Goal: Information Seeking & Learning: Learn about a topic

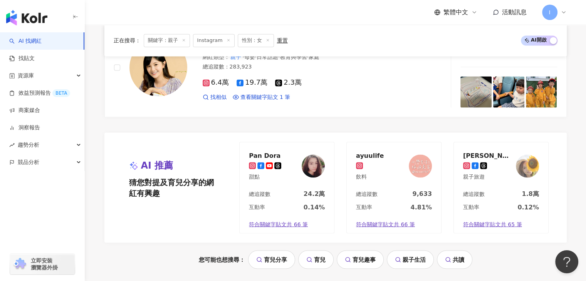
scroll to position [1279, 0]
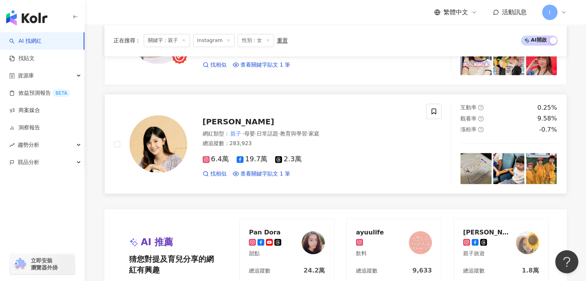
click at [219, 117] on span "簡懿佳" at bounding box center [239, 121] width 72 height 9
click at [216, 110] on div "簡懿佳 網紅類型 ： 親子 · 母嬰 · 日常話題 · 教育與學習 · 家庭 總追蹤數 ： 283,923 6.4萬 19.7萬 2.3萬 找相似 查看關鍵字…" at bounding box center [302, 143] width 230 height 67
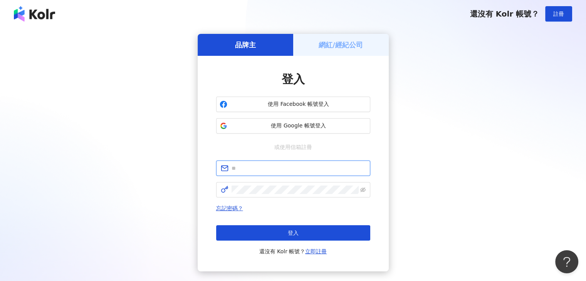
click at [306, 166] on input "text" at bounding box center [299, 168] width 134 height 8
type input "**********"
click at [302, 194] on span at bounding box center [293, 189] width 154 height 15
click button "登入" at bounding box center [293, 232] width 154 height 15
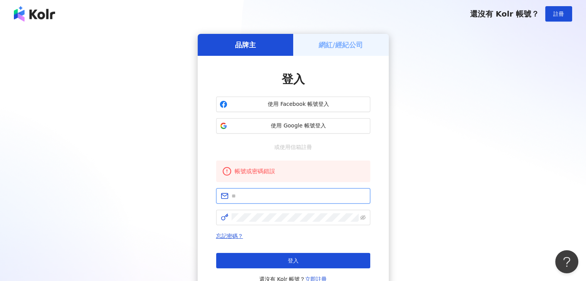
click at [300, 198] on input "text" at bounding box center [299, 196] width 134 height 8
type input "**********"
click at [302, 223] on span at bounding box center [293, 217] width 154 height 15
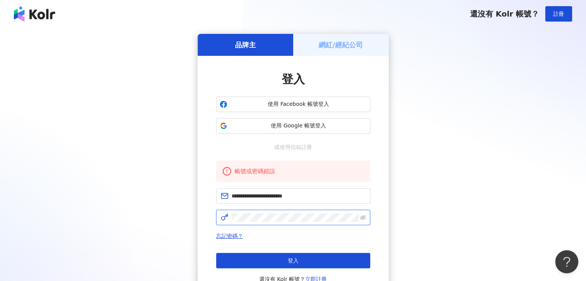
click button "登入" at bounding box center [293, 260] width 154 height 15
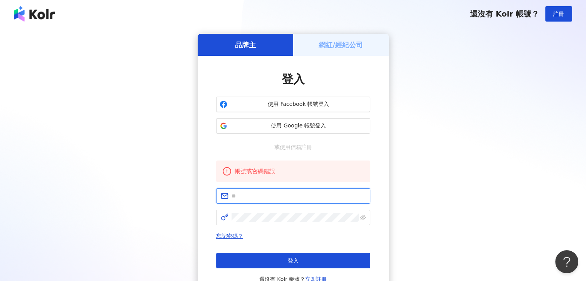
click at [267, 197] on input "text" at bounding box center [299, 196] width 134 height 8
type input "**********"
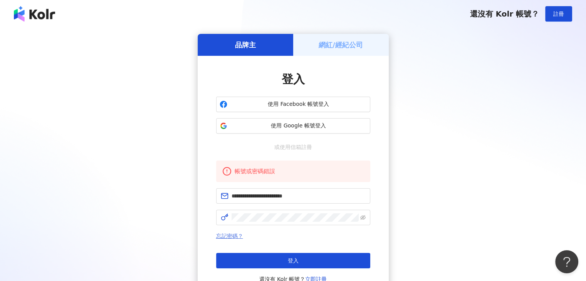
click at [227, 238] on link "忘記密碼？" at bounding box center [229, 236] width 27 height 6
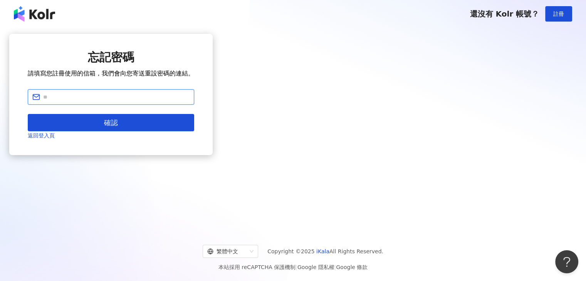
click at [190, 101] on input "text" at bounding box center [116, 97] width 146 height 8
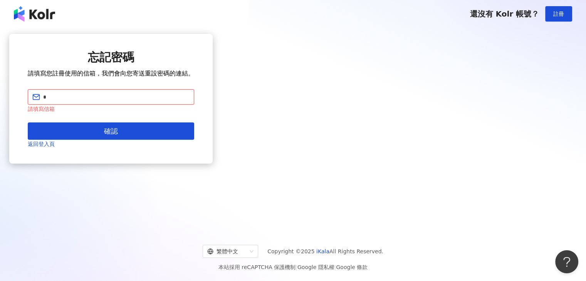
type input "*"
type input "**********"
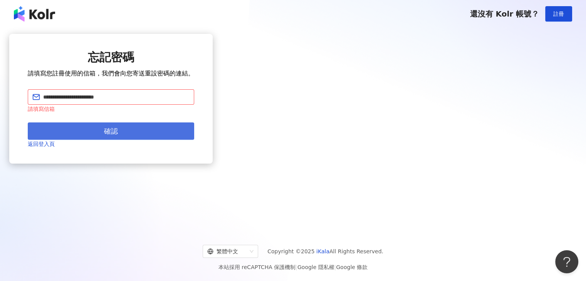
click at [118, 136] on span "確認" at bounding box center [111, 131] width 14 height 8
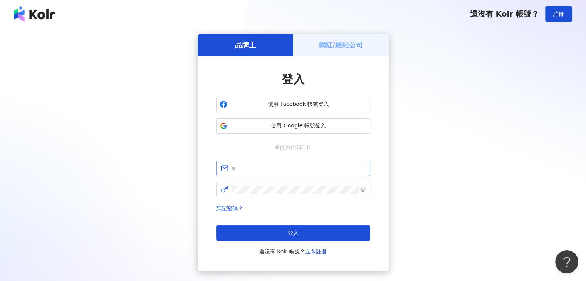
click at [247, 162] on span at bounding box center [293, 168] width 154 height 15
click at [251, 164] on input "text" at bounding box center [299, 168] width 134 height 8
type input "**********"
click at [253, 196] on span at bounding box center [293, 189] width 154 height 15
click at [256, 235] on button "登入" at bounding box center [293, 232] width 154 height 15
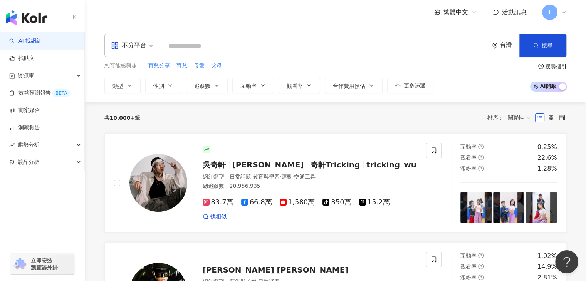
click at [561, 10] on icon at bounding box center [564, 12] width 6 height 6
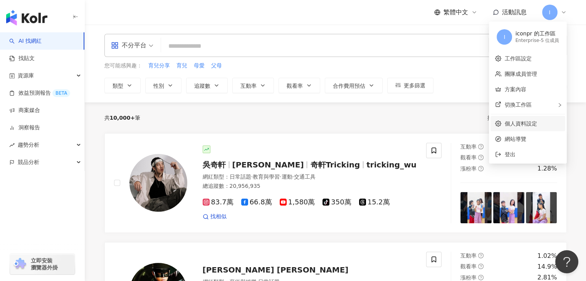
click at [519, 122] on link "個人資料設定" at bounding box center [520, 124] width 32 height 6
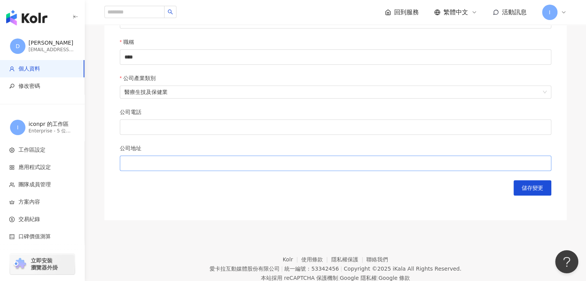
scroll to position [347, 0]
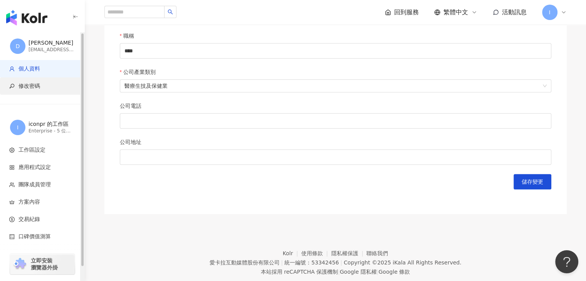
click at [39, 90] on li "修改密碼" at bounding box center [42, 85] width 84 height 17
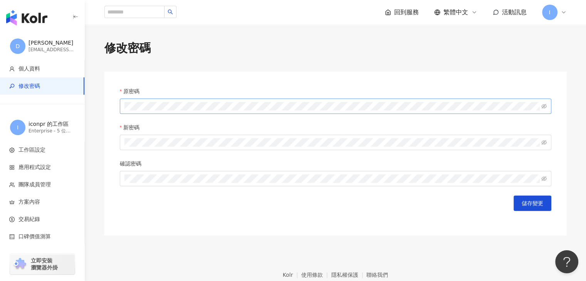
click at [157, 101] on span at bounding box center [335, 106] width 431 height 15
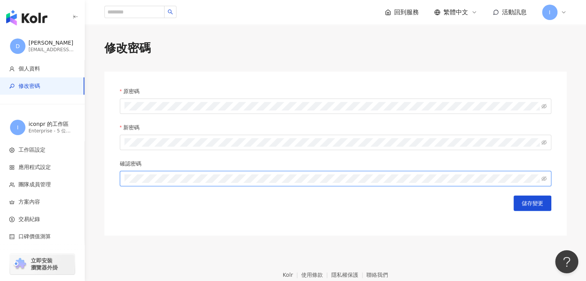
click at [514, 196] on button "儲存變更" at bounding box center [533, 203] width 38 height 15
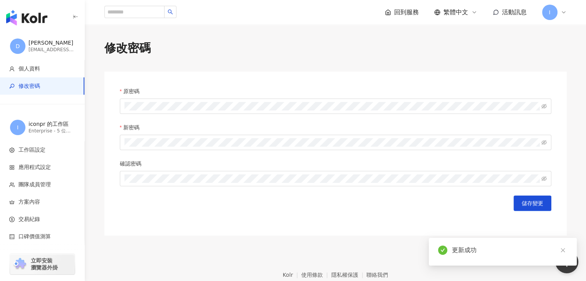
click at [39, 18] on img "button" at bounding box center [26, 17] width 41 height 15
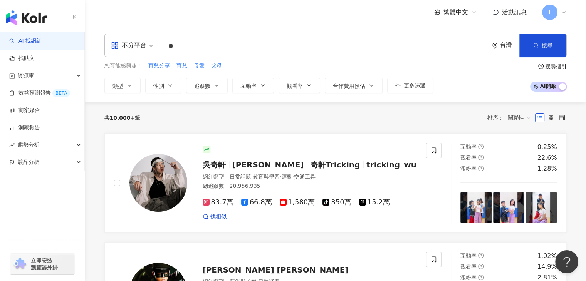
type input "*"
type input "**"
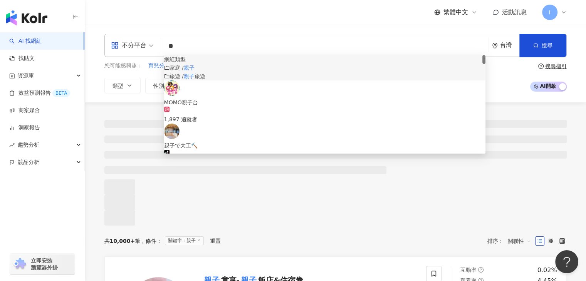
click at [141, 100] on div "不分平台 親子 ** 台灣 搜尋 customizedTag cbe2179b-2b8f-417a-9e2f-af77eca0f1f9 網紅類型 家庭 / 親…" at bounding box center [335, 64] width 501 height 78
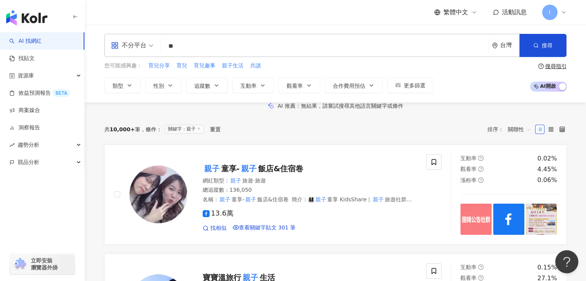
click at [42, 39] on link "AI 找網紅" at bounding box center [25, 41] width 32 height 8
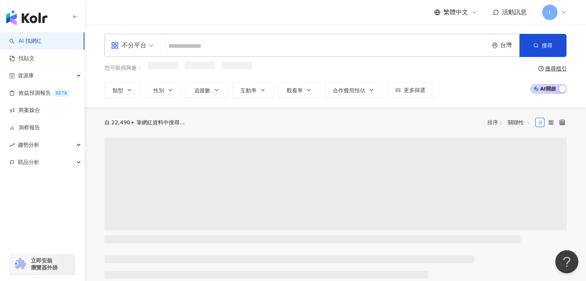
click at [185, 47] on input "search" at bounding box center [324, 46] width 321 height 15
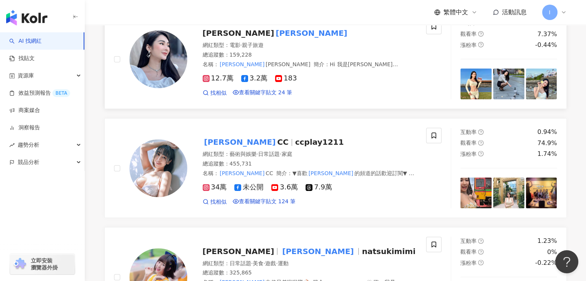
scroll to position [231, 0]
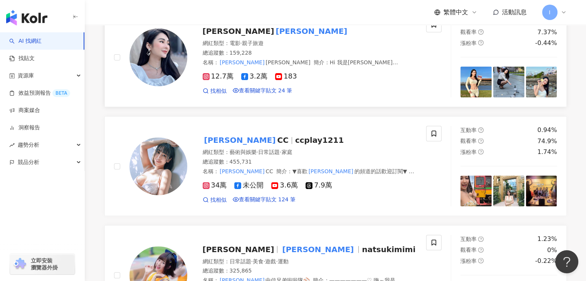
type input "**"
click at [274, 37] on mark "希希" at bounding box center [311, 31] width 75 height 12
click at [217, 36] on span "Zoe" at bounding box center [239, 31] width 72 height 9
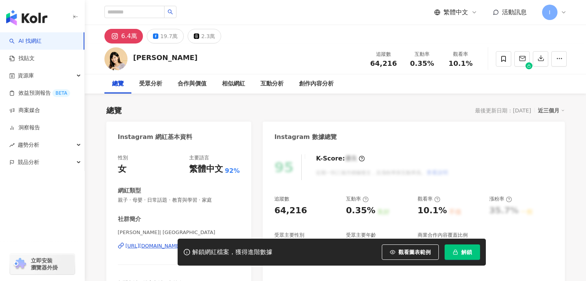
scroll to position [11, 0]
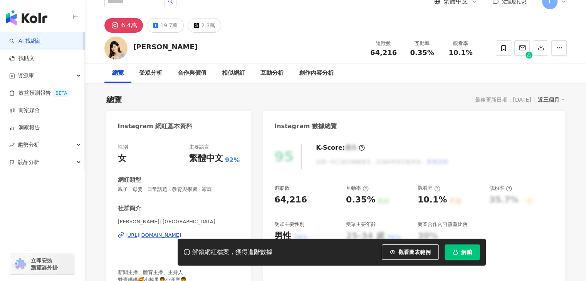
click at [168, 232] on div "[URL][DOMAIN_NAME]" at bounding box center [154, 235] width 56 height 7
